Goal: Task Accomplishment & Management: Complete application form

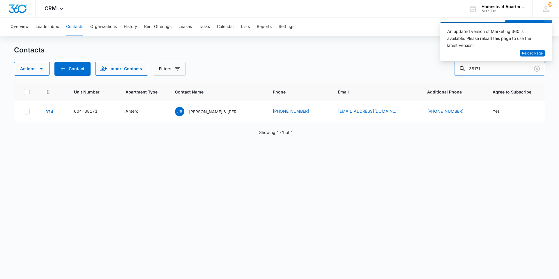
click at [489, 67] on input "38171" at bounding box center [499, 69] width 91 height 14
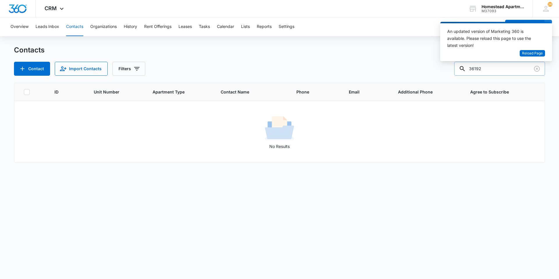
type input "36192"
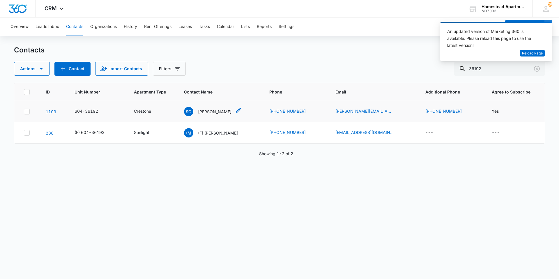
click at [212, 112] on p "[PERSON_NAME]" at bounding box center [214, 112] width 33 height 6
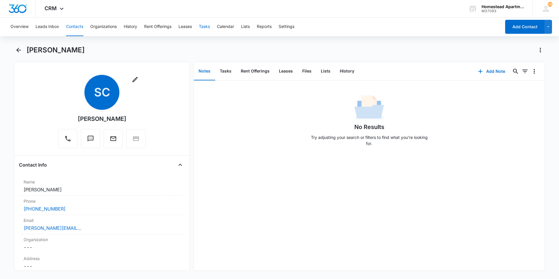
click at [206, 24] on button "Tasks" at bounding box center [204, 26] width 11 height 19
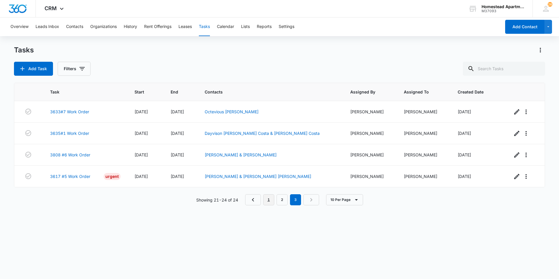
click at [268, 199] on link "1" at bounding box center [268, 199] width 11 height 11
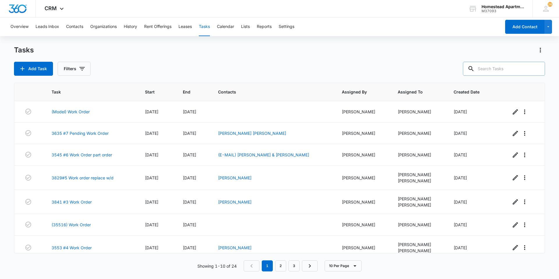
click at [503, 65] on input "text" at bounding box center [504, 69] width 82 height 14
type input "36192"
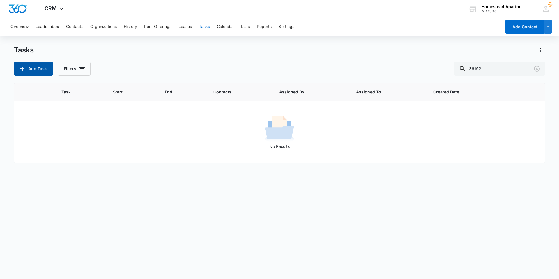
click at [25, 70] on icon "button" at bounding box center [22, 68] width 7 height 7
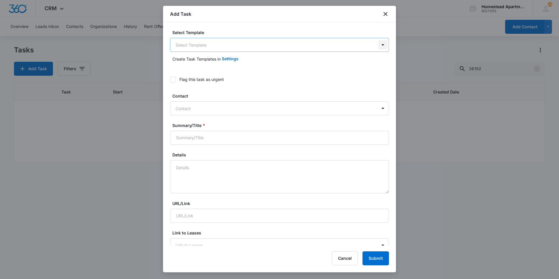
click at [380, 46] on body "CRM Apps Reputation Websites Forms CRM Email Social Content Ads Intelligence Fi…" at bounding box center [279, 139] width 559 height 279
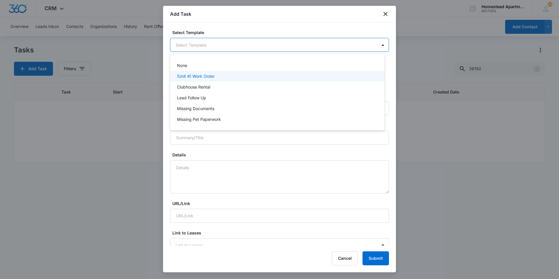
click at [206, 76] on p "(Unit #) Work Order" at bounding box center [196, 76] width 38 height 6
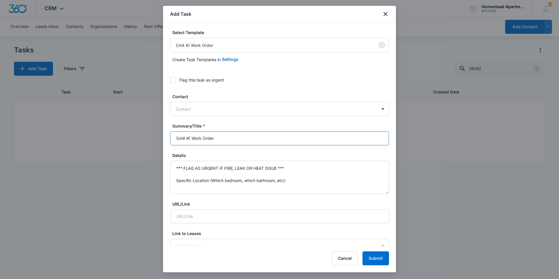
click at [188, 137] on input "(Unit #) Work Order" at bounding box center [279, 138] width 219 height 14
type input "(36192) Work Order"
click at [289, 179] on textarea "*** FLAG AS URGENT IF FIRE, LEAK OR HEAT ISSUE *** Specific Location (Which bed…" at bounding box center [279, 177] width 219 height 33
click at [284, 166] on textarea "*** FLAG AS URGENT IF FIRE, LEAK OR HEAT ISSUE *** Specific Details:" at bounding box center [279, 177] width 219 height 33
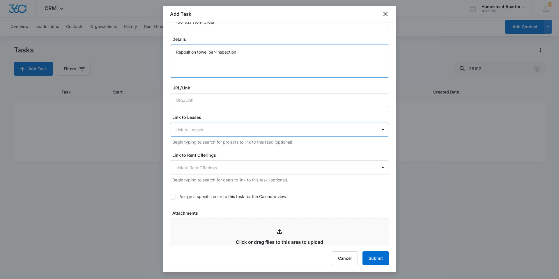
scroll to position [116, 0]
type textarea "Reposition towel bar-Inspection Specific Details:"
click at [378, 129] on div at bounding box center [382, 129] width 9 height 9
click at [348, 194] on label "Assign a specific color to this task for the Calendar view" at bounding box center [279, 196] width 219 height 6
click at [170, 196] on input "Assign a specific color to this task for the Calendar view" at bounding box center [170, 196] width 0 height 0
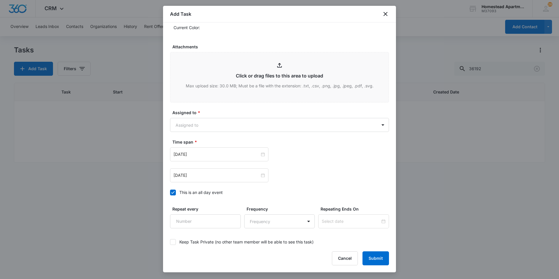
scroll to position [349, 0]
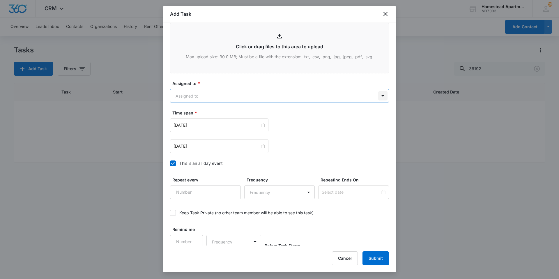
click at [379, 96] on body "CRM Apps Reputation Websites Forms CRM Email Social Content Ads Intelligence Fi…" at bounding box center [279, 139] width 559 height 279
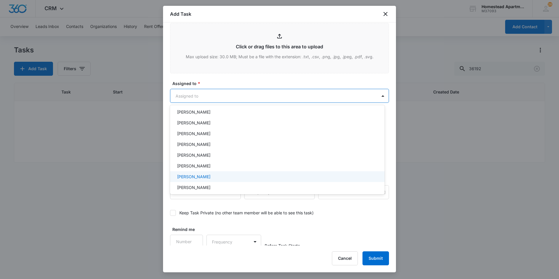
scroll to position [95, 0]
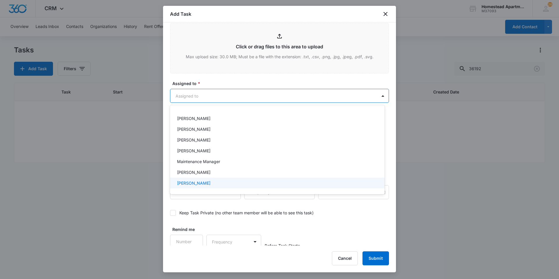
click at [194, 182] on p "[PERSON_NAME]" at bounding box center [193, 183] width 33 height 6
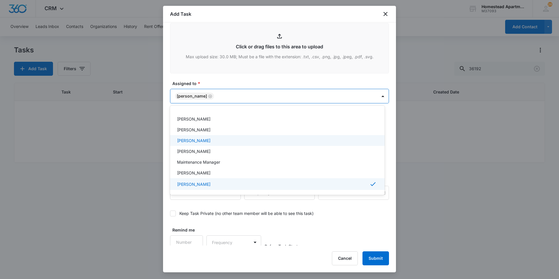
click at [280, 145] on div "[PERSON_NAME]" at bounding box center [277, 140] width 215 height 11
click at [201, 96] on div at bounding box center [279, 139] width 559 height 279
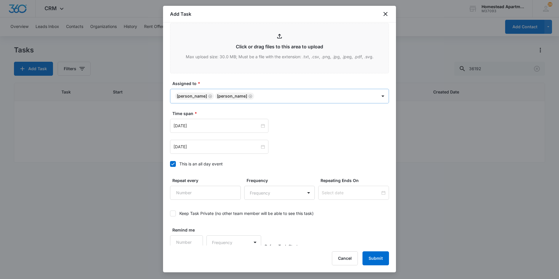
click at [208, 94] on icon "Remove Lori Yockim" at bounding box center [210, 96] width 4 height 4
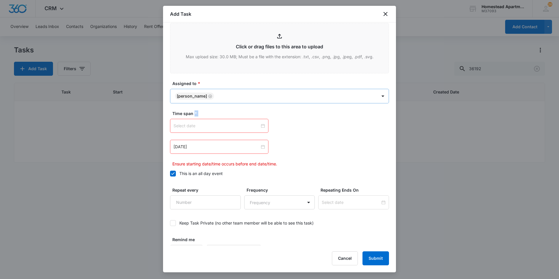
click at [260, 125] on div at bounding box center [219, 126] width 91 height 6
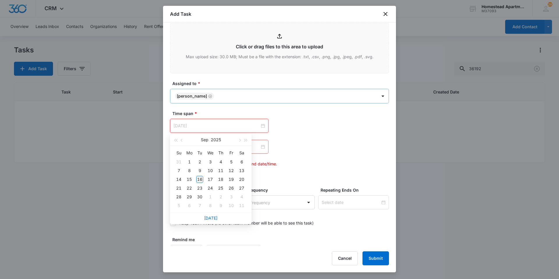
type input "[DATE]"
click at [200, 178] on div "16" at bounding box center [199, 179] width 7 height 7
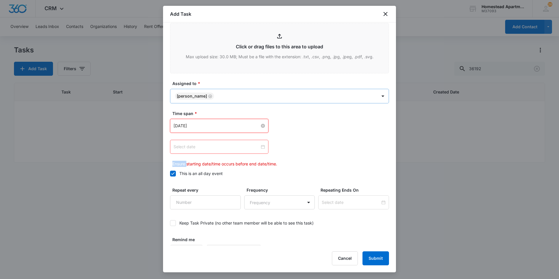
click at [260, 146] on div at bounding box center [219, 147] width 91 height 6
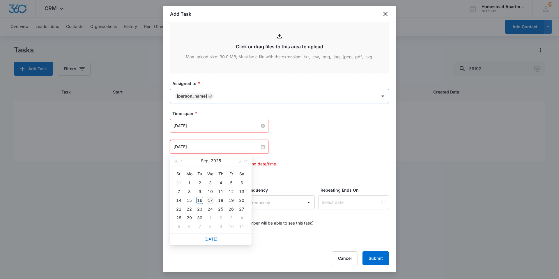
type input "[DATE]"
click at [212, 199] on div "17" at bounding box center [210, 200] width 7 height 7
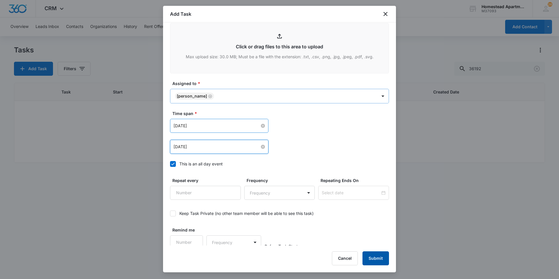
click at [381, 259] on button "Submit" at bounding box center [376, 258] width 26 height 14
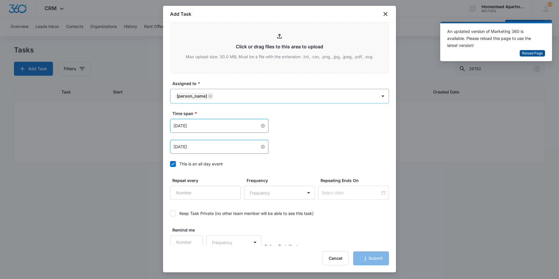
click at [526, 53] on span "Reload Page" at bounding box center [532, 54] width 21 height 6
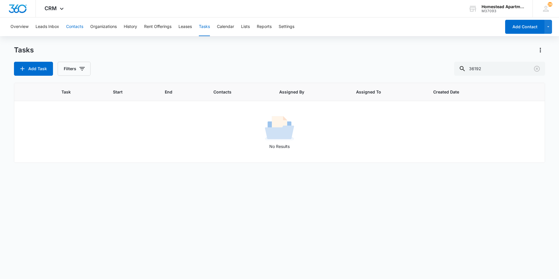
click at [71, 28] on button "Contacts" at bounding box center [74, 26] width 17 height 19
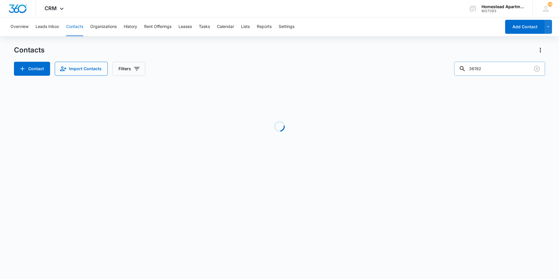
click at [491, 67] on input "36192" at bounding box center [499, 69] width 91 height 14
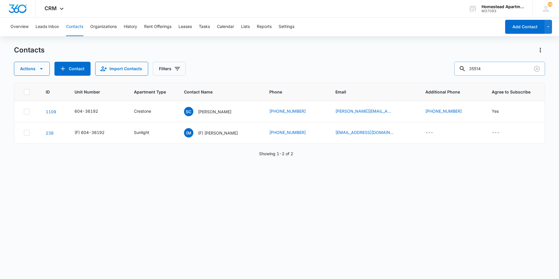
type input "35514"
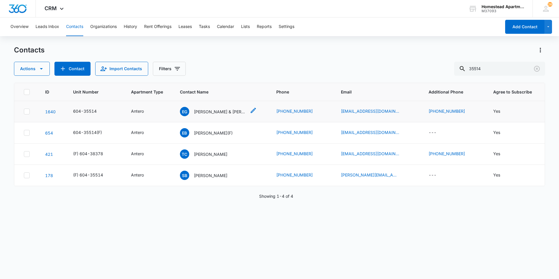
click at [204, 114] on p "Edgar G. Banuelos & Edgar Omar Banuelos & Alejandrina Gonzalez" at bounding box center [220, 112] width 52 height 6
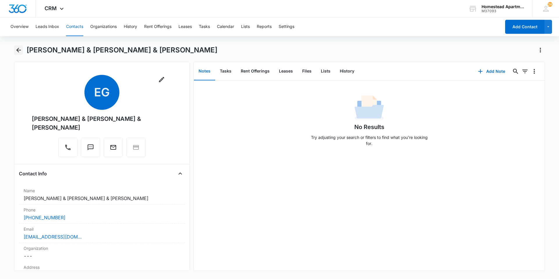
click at [18, 48] on icon "Back" at bounding box center [18, 50] width 5 height 5
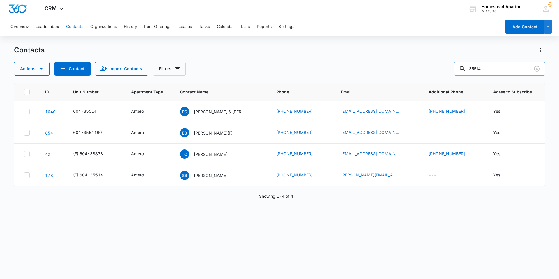
click at [488, 69] on input "35514" at bounding box center [499, 69] width 91 height 14
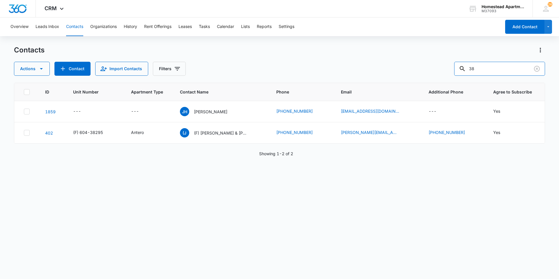
type input "3"
click at [208, 24] on button "Tasks" at bounding box center [204, 26] width 11 height 19
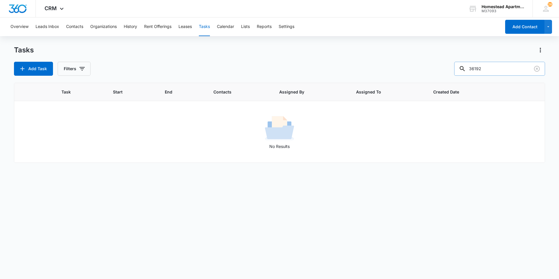
click at [487, 67] on input "36192" at bounding box center [499, 69] width 91 height 14
type input "36095"
click at [26, 68] on icon "button" at bounding box center [22, 68] width 7 height 7
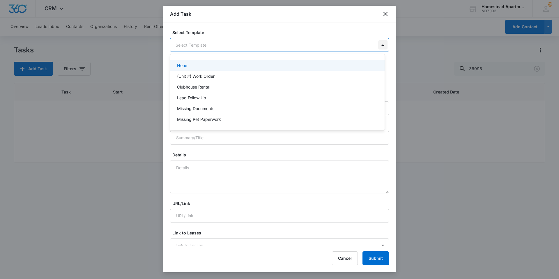
click at [379, 45] on body "CRM Apps Reputation Websites Forms CRM Email Social Content Ads Intelligence Fi…" at bounding box center [279, 139] width 559 height 279
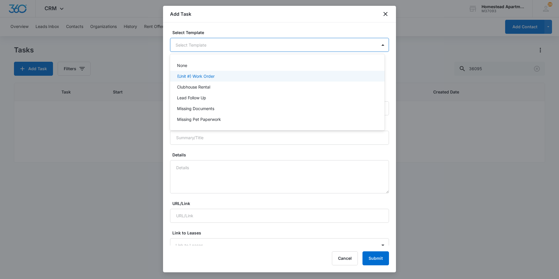
click at [211, 79] on p "(Unit #) Work Order" at bounding box center [196, 76] width 38 height 6
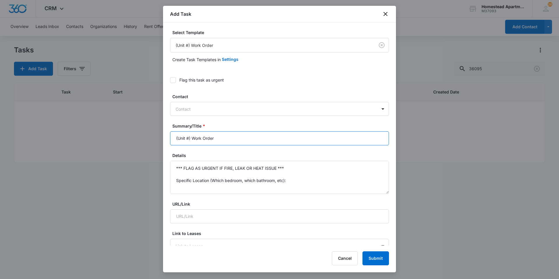
click at [189, 137] on input "(Unit #) Work Order" at bounding box center [279, 138] width 219 height 14
type input "(36095) Work Order"
click at [289, 182] on textarea "*** FLAG AS URGENT IF FIRE, LEAK OR HEAT ISSUE *** Specific Location (Which bed…" at bounding box center [279, 177] width 219 height 33
click at [290, 165] on textarea "*** FLAG AS URGENT IF FIRE, LEAK OR HEAT ISSUE *** Specific Details:" at bounding box center [279, 177] width 219 height 33
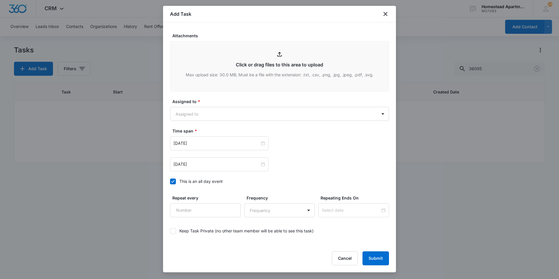
scroll to position [315, 0]
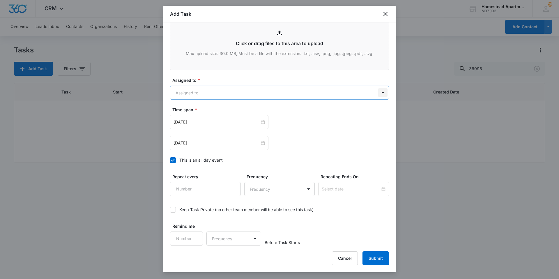
type textarea "Inspection-replace garbage disposal. Specific Details:"
click at [381, 92] on body "CRM Apps Reputation Websites Forms CRM Email Social Content Ads Intelligence Fi…" at bounding box center [279, 139] width 559 height 279
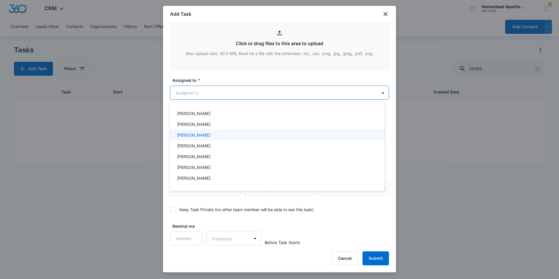
scroll to position [95, 0]
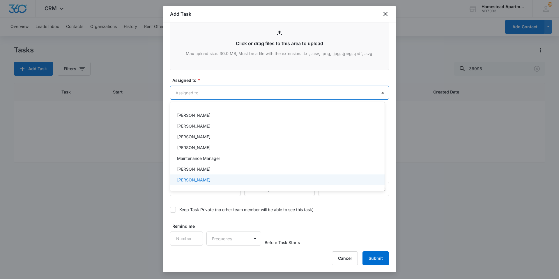
click at [200, 181] on p "[PERSON_NAME]" at bounding box center [193, 180] width 33 height 6
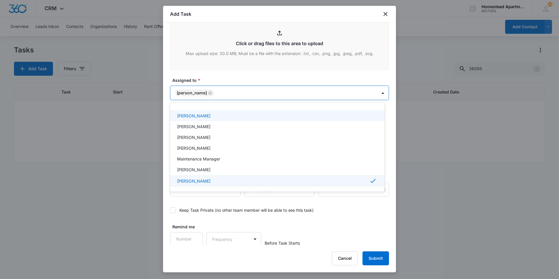
click at [242, 75] on div at bounding box center [279, 139] width 559 height 279
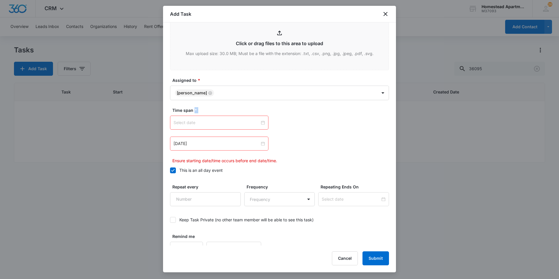
click at [261, 121] on div at bounding box center [219, 122] width 91 height 6
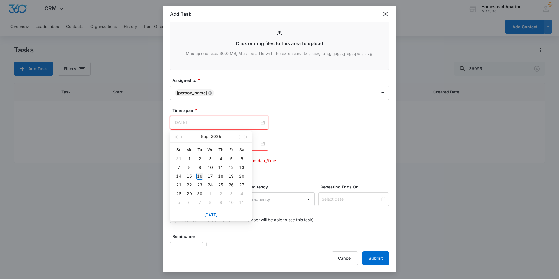
type input "[DATE]"
click at [201, 176] on div "16" at bounding box center [199, 176] width 7 height 7
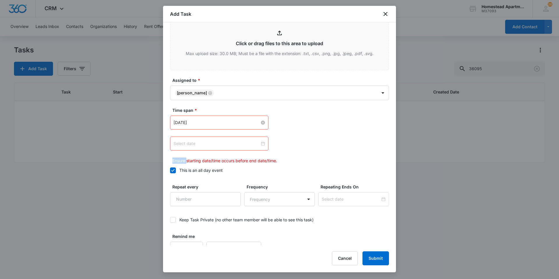
click at [260, 144] on div at bounding box center [219, 143] width 91 height 6
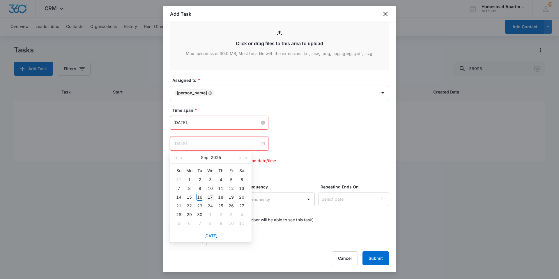
type input "[DATE]"
click at [211, 196] on div "17" at bounding box center [210, 197] width 7 height 7
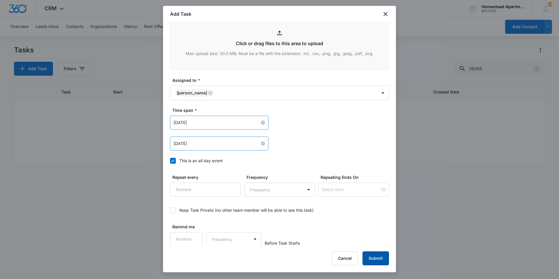
click at [374, 260] on button "Submit" at bounding box center [376, 258] width 26 height 14
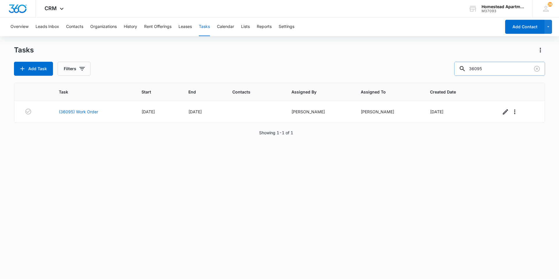
click at [487, 69] on input "36095" at bounding box center [499, 69] width 91 height 14
type input "3"
type input "35555"
click at [31, 63] on button "Add Task" at bounding box center [33, 69] width 39 height 14
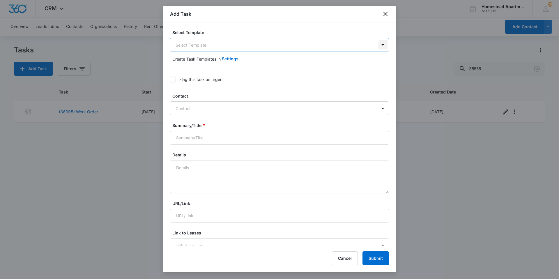
click at [381, 44] on body "CRM Apps Reputation Websites Forms CRM Email Social Content Ads Intelligence Fi…" at bounding box center [279, 139] width 559 height 279
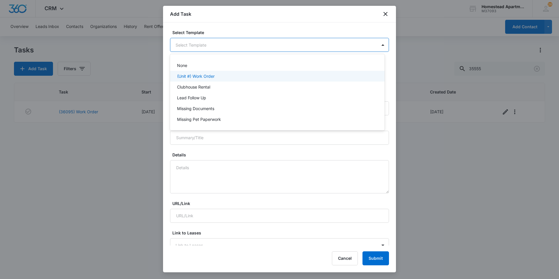
click at [196, 74] on p "(Unit #) Work Order" at bounding box center [196, 76] width 38 height 6
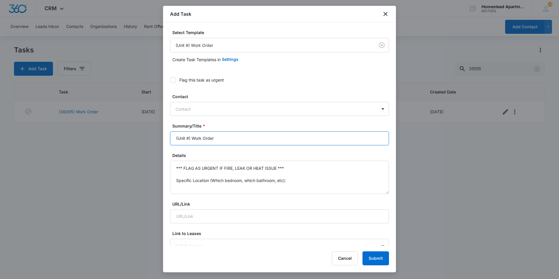
click at [189, 137] on input "(Unit #) Work Order" at bounding box center [279, 138] width 219 height 14
type input "(35555) Work Order"
click at [294, 180] on textarea "*** FLAG AS URGENT IF FIRE, LEAK OR HEAT ISSUE *** Specific Location (Which bed…" at bounding box center [279, 177] width 219 height 33
click at [288, 167] on textarea "*** FLAG AS URGENT IF FIRE, LEAK OR HEAT ISSUE *** Specific Details:" at bounding box center [279, 177] width 219 height 33
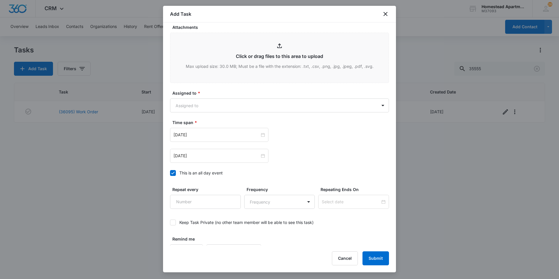
scroll to position [315, 0]
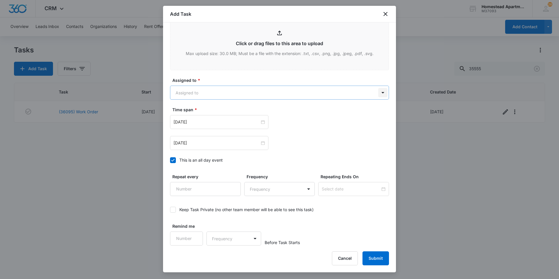
type textarea "Needs new smoke alarm-inspections Specific Details:"
click at [378, 91] on body "CRM Apps Reputation Websites Forms CRM Email Social Content Ads Intelligence Fi…" at bounding box center [279, 139] width 559 height 279
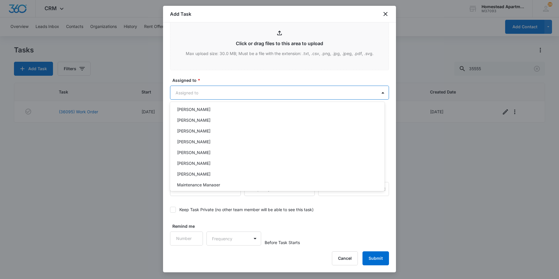
scroll to position [95, 0]
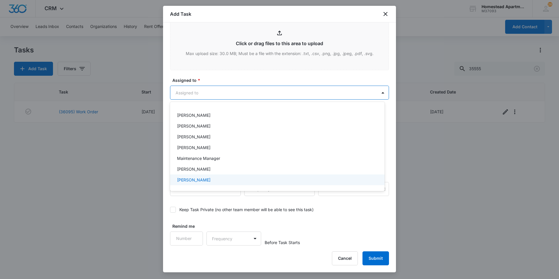
click at [203, 176] on div "[PERSON_NAME]" at bounding box center [277, 179] width 215 height 11
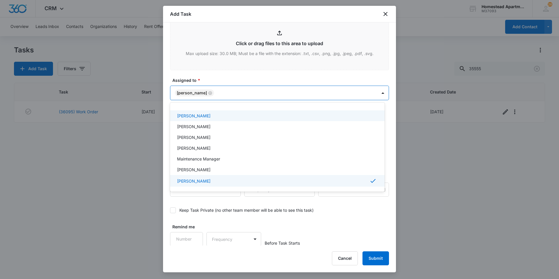
click at [214, 72] on div at bounding box center [279, 139] width 559 height 279
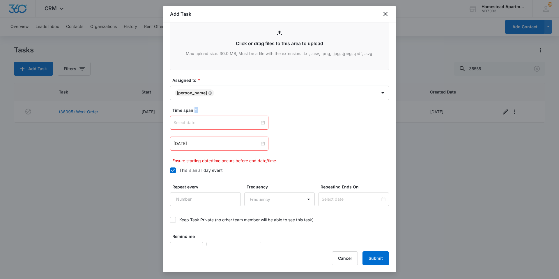
click at [261, 121] on div at bounding box center [219, 122] width 91 height 6
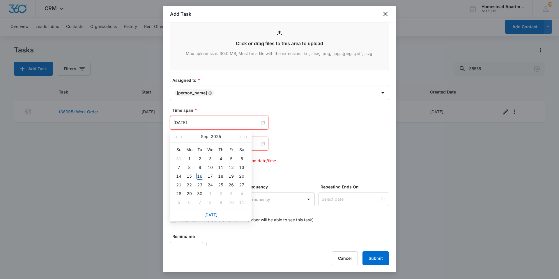
type input "Oct 6, 2025"
type input "[DATE]"
click at [197, 176] on div "16" at bounding box center [199, 176] width 7 height 7
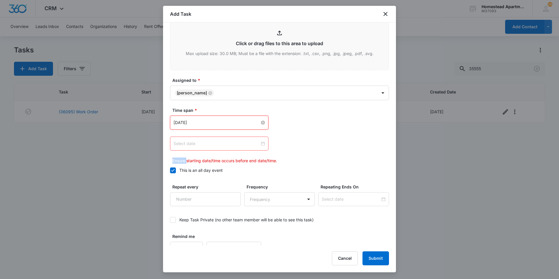
click at [261, 143] on div at bounding box center [219, 143] width 91 height 6
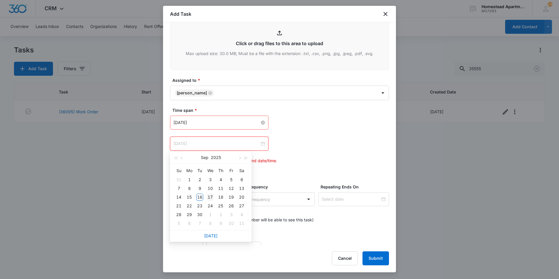
type input "[DATE]"
click at [211, 198] on div "17" at bounding box center [210, 197] width 7 height 7
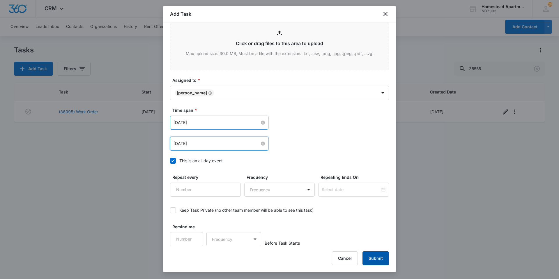
click at [369, 259] on button "Submit" at bounding box center [376, 258] width 26 height 14
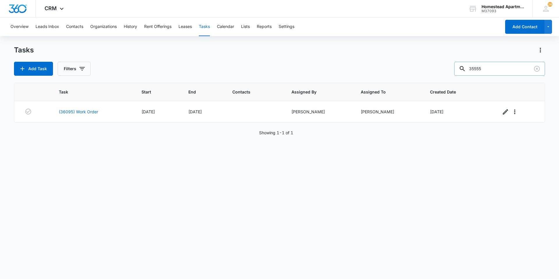
click at [492, 69] on input "35555" at bounding box center [499, 69] width 91 height 14
type input "35556"
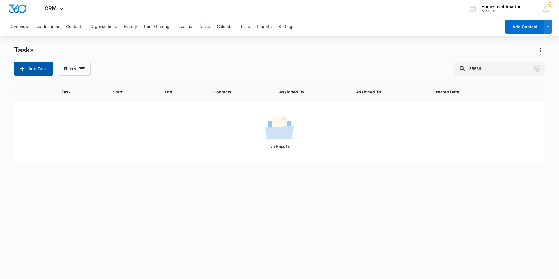
click at [24, 71] on icon "button" at bounding box center [22, 68] width 7 height 7
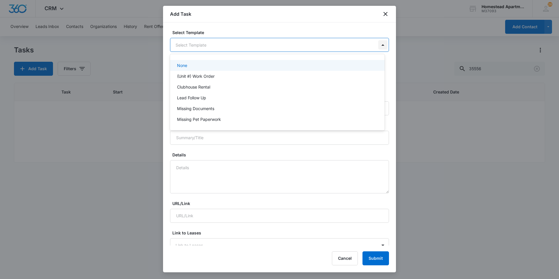
click at [377, 45] on body "CRM Apps Reputation Websites Forms CRM Email Social Content Ads Intelligence Fi…" at bounding box center [279, 139] width 559 height 279
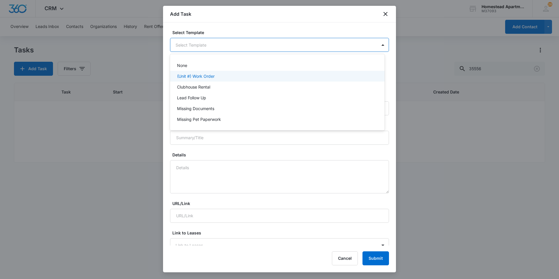
click at [217, 75] on div "(Unit #) Work Order" at bounding box center [276, 76] width 199 height 6
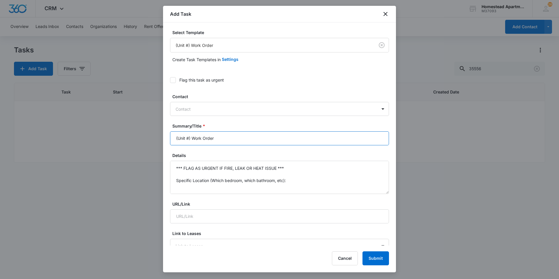
click at [190, 139] on input "(Unit #) Work Order" at bounding box center [279, 138] width 219 height 14
type input "(35556) Work Order"
click at [292, 178] on textarea "*** FLAG AS URGENT IF FIRE, LEAK OR HEAT ISSUE *** Specific Location (Which bed…" at bounding box center [279, 177] width 219 height 33
click at [287, 167] on textarea "*** FLAG AS URGENT IF FIRE, LEAK OR HEAT ISSUE *** Specific Details:" at bounding box center [279, 177] width 219 height 33
type textarea "Inspection-Need new smoke alarms Specific Details:"
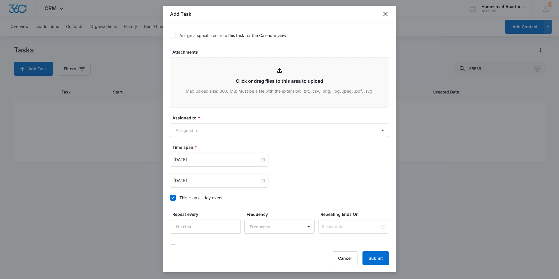
scroll to position [291, 0]
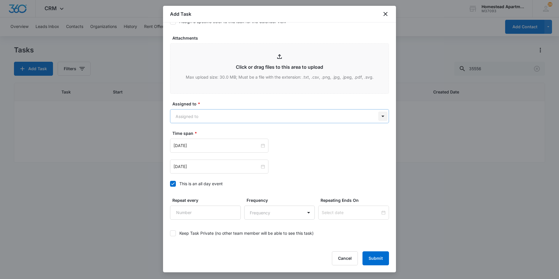
click at [378, 116] on body "CRM Apps Reputation Websites Forms CRM Email Social Content Ads Intelligence Fi…" at bounding box center [279, 139] width 559 height 279
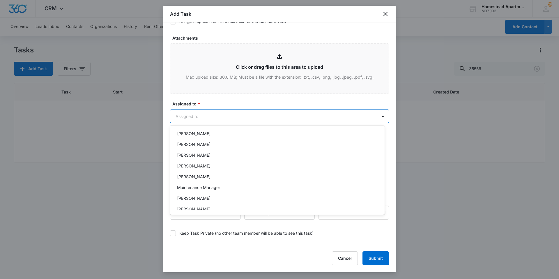
scroll to position [95, 0]
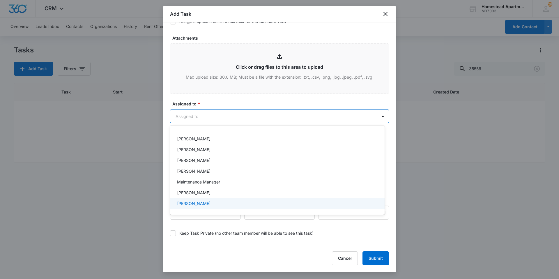
click at [200, 202] on p "[PERSON_NAME]" at bounding box center [193, 203] width 33 height 6
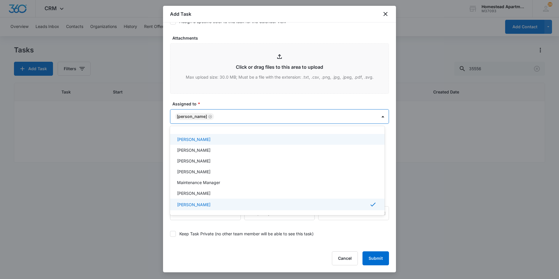
click at [212, 101] on div at bounding box center [279, 139] width 559 height 279
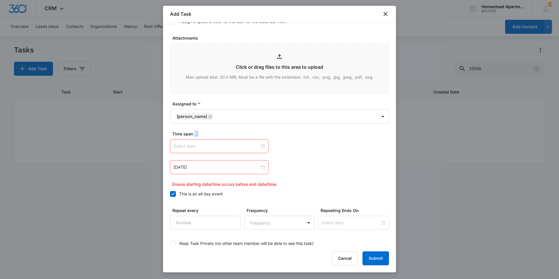
click at [262, 147] on div at bounding box center [219, 146] width 91 height 6
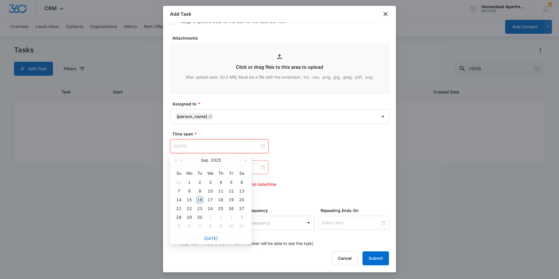
type input "[DATE]"
click at [200, 198] on div "16" at bounding box center [199, 199] width 7 height 7
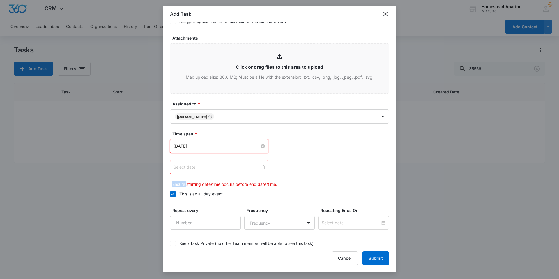
click at [262, 168] on div at bounding box center [219, 167] width 91 height 6
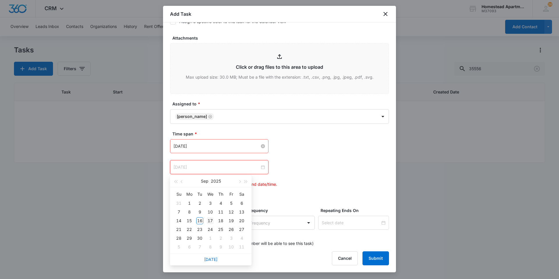
type input "[DATE]"
click at [210, 218] on div "17" at bounding box center [210, 220] width 7 height 7
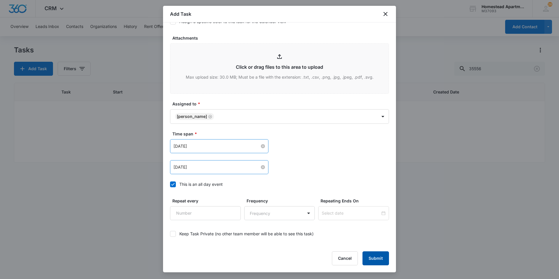
click at [373, 260] on button "Submit" at bounding box center [376, 258] width 26 height 14
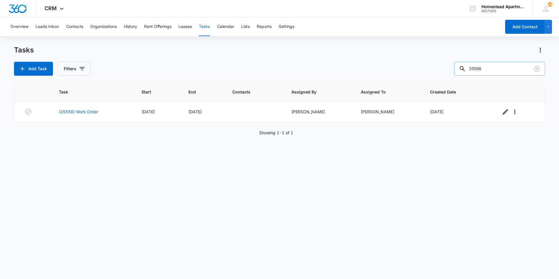
click at [492, 69] on input "35556" at bounding box center [499, 69] width 91 height 14
type input "35557"
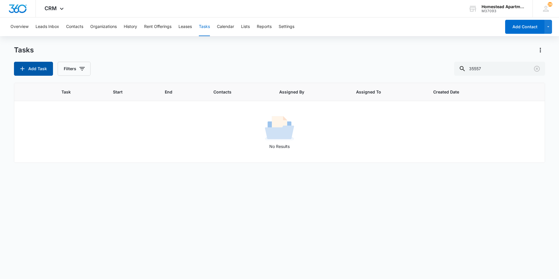
click at [28, 66] on button "Add Task" at bounding box center [33, 69] width 39 height 14
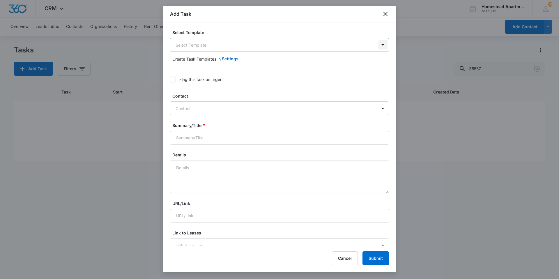
click at [379, 45] on body "CRM Apps Reputation Websites Forms CRM Email Social Content Ads Intelligence Fi…" at bounding box center [279, 139] width 559 height 279
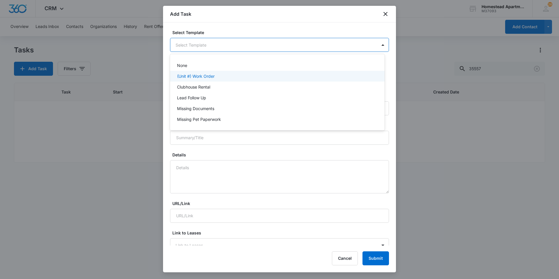
click at [215, 75] on div "(Unit #) Work Order" at bounding box center [276, 76] width 199 height 6
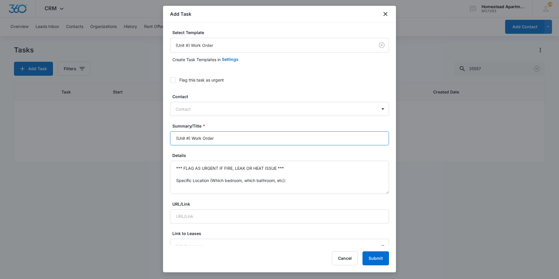
click at [189, 138] on input "(Unit #) Work Order" at bounding box center [279, 138] width 219 height 14
type input "(35557) Work Order"
click at [290, 179] on textarea "*** FLAG AS URGENT IF FIRE, LEAK OR HEAT ISSUE *** Specific Location (Which bed…" at bounding box center [279, 177] width 219 height 33
click at [288, 167] on textarea "*** FLAG AS URGENT IF FIRE, LEAK OR HEAT ISSUE *** Specific Details:" at bounding box center [279, 177] width 219 height 33
type textarea "Inspections-need new fire alarms. new kitchen faucet Specific Details:"
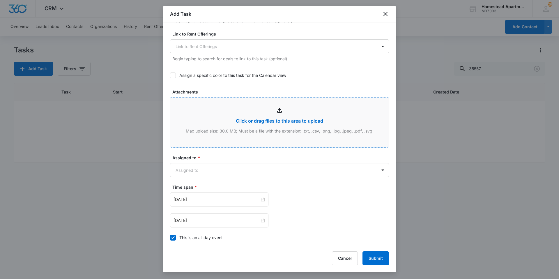
scroll to position [262, 0]
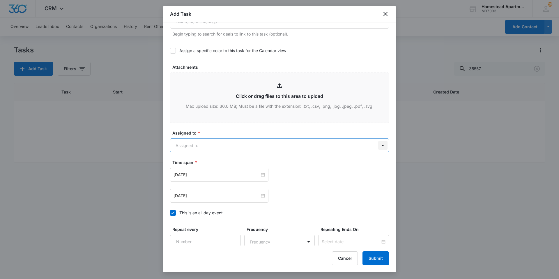
click at [377, 146] on body "CRM Apps Reputation Websites Forms CRM Email Social Content Ads Intelligence Fi…" at bounding box center [279, 139] width 559 height 279
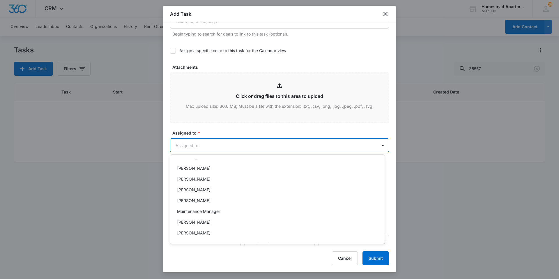
scroll to position [95, 0]
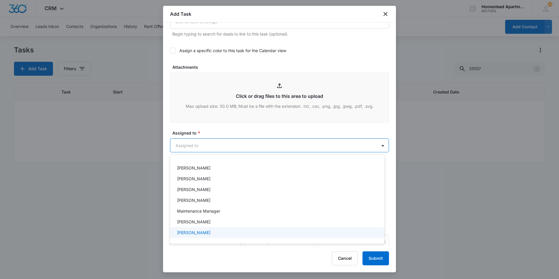
click at [202, 233] on p "[PERSON_NAME]" at bounding box center [193, 232] width 33 height 6
click at [245, 130] on div at bounding box center [279, 139] width 559 height 279
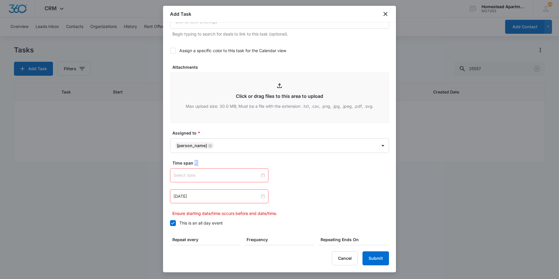
click at [260, 176] on div at bounding box center [219, 175] width 91 height 6
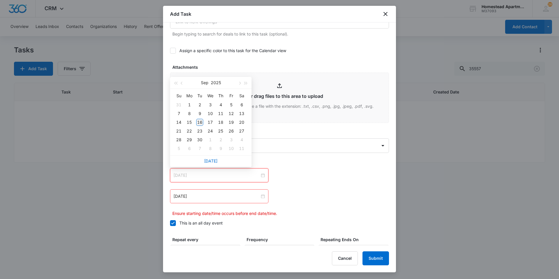
type input "[DATE]"
click at [201, 121] on div "16" at bounding box center [199, 122] width 7 height 7
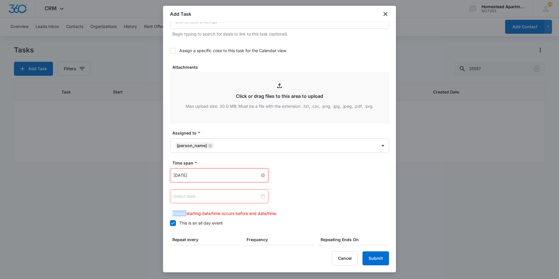
click at [262, 194] on div at bounding box center [219, 196] width 91 height 6
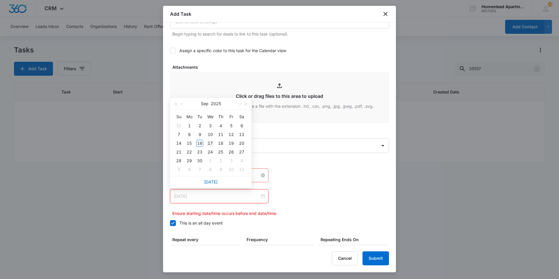
type input "[DATE]"
click at [209, 142] on div "17" at bounding box center [210, 143] width 7 height 7
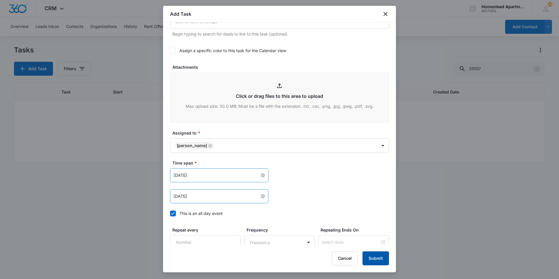
click at [374, 257] on button "Submit" at bounding box center [376, 258] width 26 height 14
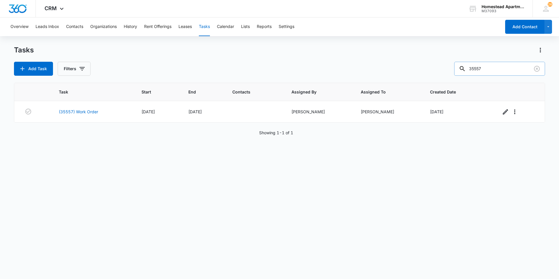
click at [487, 64] on input "35557" at bounding box center [499, 69] width 91 height 14
type input "35558"
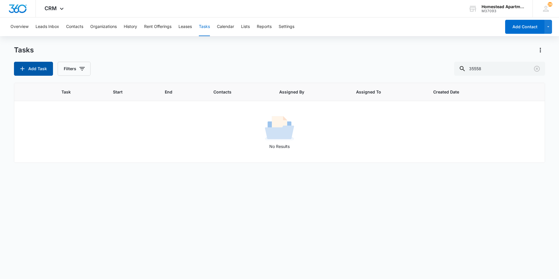
click at [27, 69] on button "Add Task" at bounding box center [33, 69] width 39 height 14
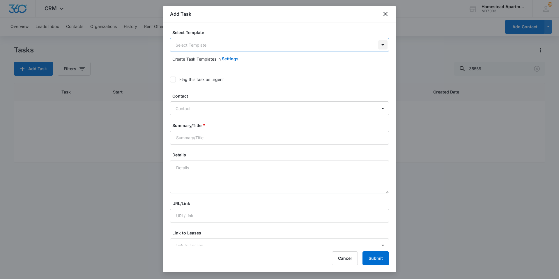
click at [377, 44] on body "CRM Apps Reputation Websites Forms CRM Email Social Content Ads Intelligence Fi…" at bounding box center [279, 139] width 559 height 279
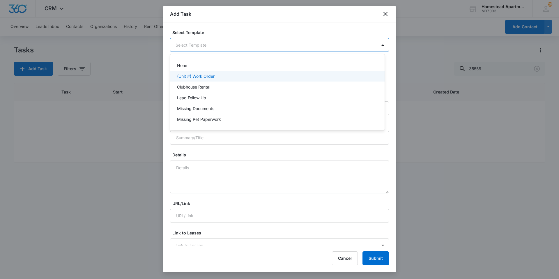
click at [214, 77] on p "(Unit #) Work Order" at bounding box center [196, 76] width 38 height 6
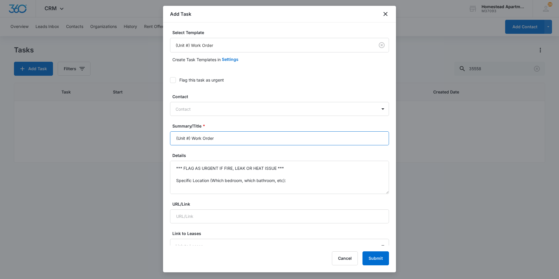
click at [189, 138] on input "(Unit #) Work Order" at bounding box center [279, 138] width 219 height 14
type input "(35558) Work Order"
click at [288, 180] on textarea "*** FLAG AS URGENT IF FIRE, LEAK OR HEAT ISSUE *** Specific Location (Which bed…" at bounding box center [279, 177] width 219 height 33
click at [286, 165] on textarea "*** FLAG AS URGENT IF FIRE, LEAK OR HEAT ISSUE *** Specific Details:" at bounding box center [279, 177] width 219 height 33
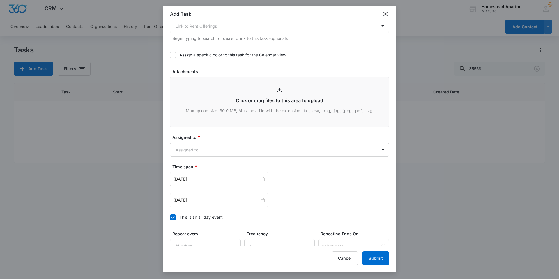
scroll to position [262, 0]
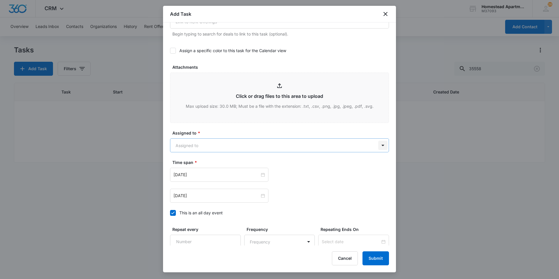
type textarea "Inspections-New Fire Alarms, new kitchen faucet Specific Details:"
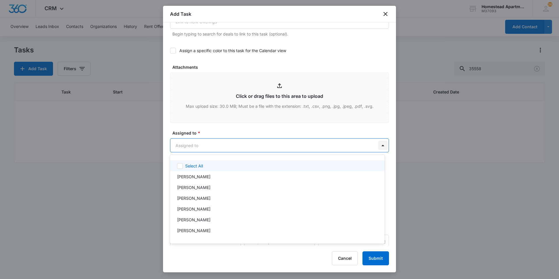
click at [377, 146] on body "CRM Apps Reputation Websites Forms CRM Email Social Content Ads Intelligence Fi…" at bounding box center [279, 139] width 559 height 279
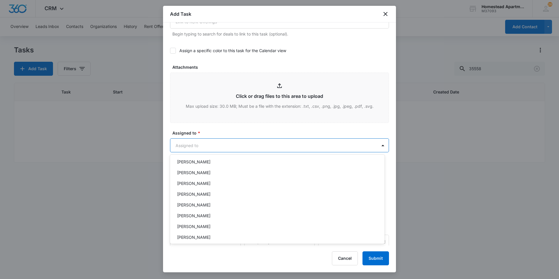
scroll to position [95, 0]
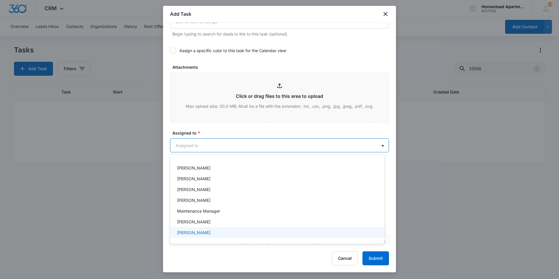
click at [190, 232] on p "[PERSON_NAME]" at bounding box center [193, 232] width 33 height 6
click at [209, 130] on div at bounding box center [279, 139] width 559 height 279
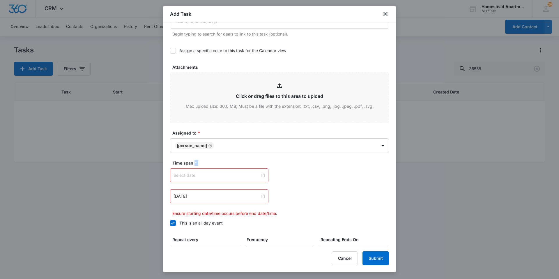
click at [261, 175] on div at bounding box center [219, 175] width 91 height 6
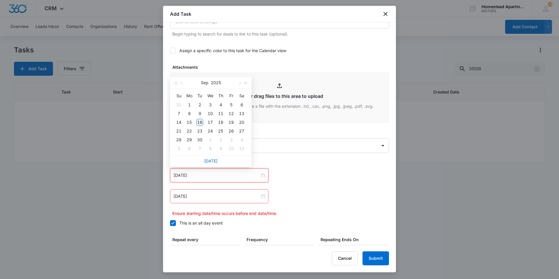
type input "[DATE]"
click at [199, 120] on div "16" at bounding box center [199, 122] width 7 height 7
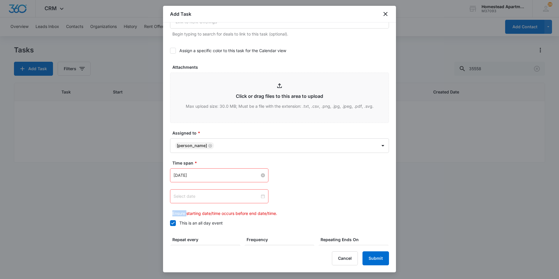
click at [259, 196] on div at bounding box center [219, 196] width 91 height 6
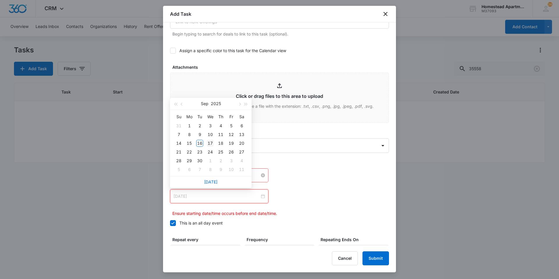
type input "[DATE]"
click at [209, 140] on div "17" at bounding box center [210, 143] width 7 height 7
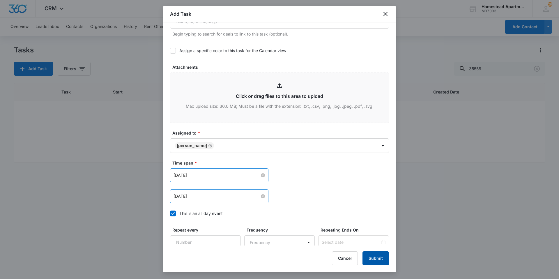
click at [373, 259] on button "Submit" at bounding box center [376, 258] width 26 height 14
